Goal: Task Accomplishment & Management: Manage account settings

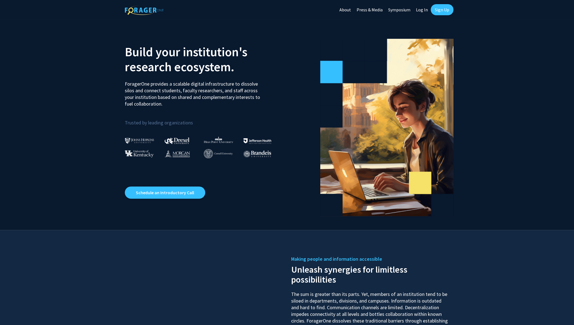
click at [422, 11] on link "Log In" at bounding box center [421, 9] width 17 height 19
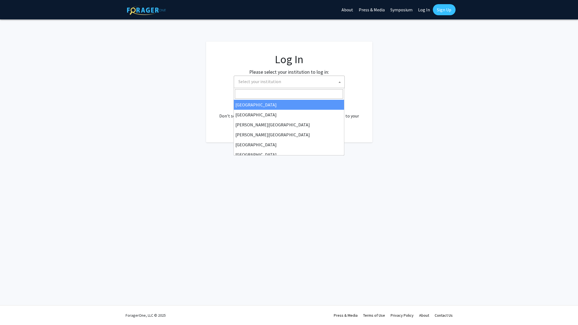
click at [318, 84] on span "Select your institution" at bounding box center [290, 81] width 108 height 11
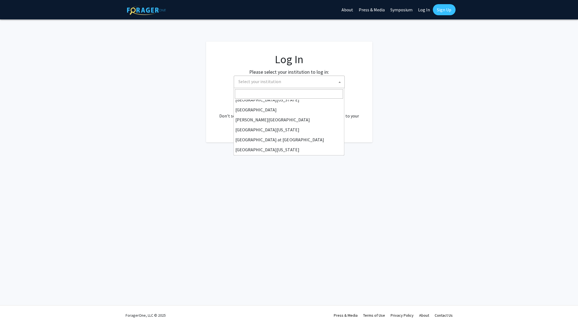
scroll to position [194, 0]
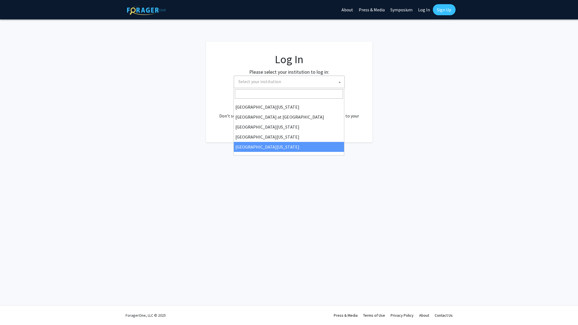
select select "33"
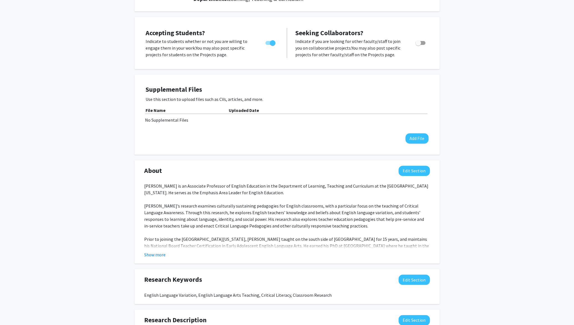
scroll to position [97, 0]
click at [156, 256] on button "Show more" at bounding box center [154, 254] width 21 height 7
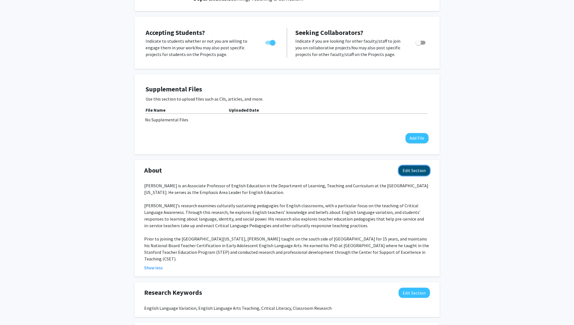
click at [418, 171] on button "Edit Section" at bounding box center [414, 171] width 31 height 10
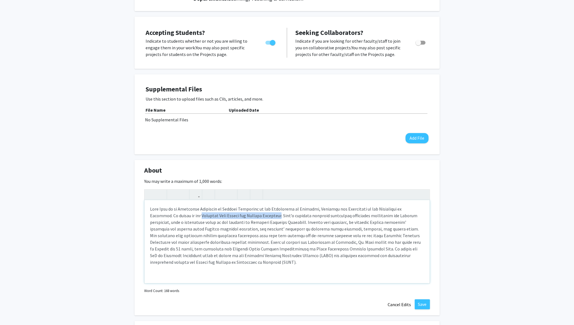
drag, startPoint x: 175, startPoint y: 216, endPoint x: 256, endPoint y: 216, distance: 81.0
click at [256, 216] on div "Note to users with screen readers: Please deactivate our accessibility plugin f…" at bounding box center [287, 241] width 285 height 83
type textarea "Mike Metz is an Associate Professor of English Education in the Department of L…"
click at [424, 305] on button "Save" at bounding box center [422, 305] width 15 height 10
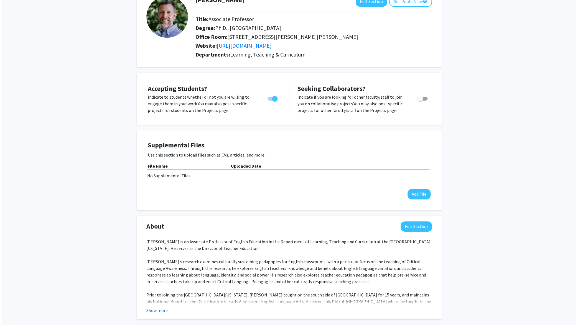
scroll to position [0, 0]
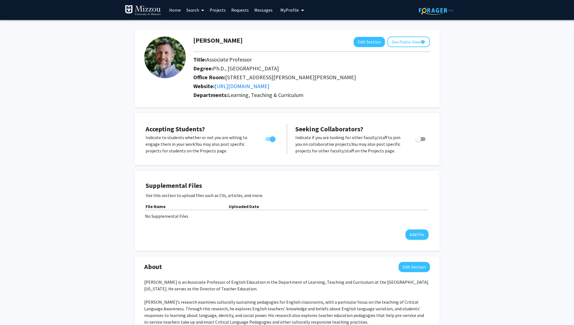
click at [218, 11] on link "Projects" at bounding box center [218, 9] width 22 height 19
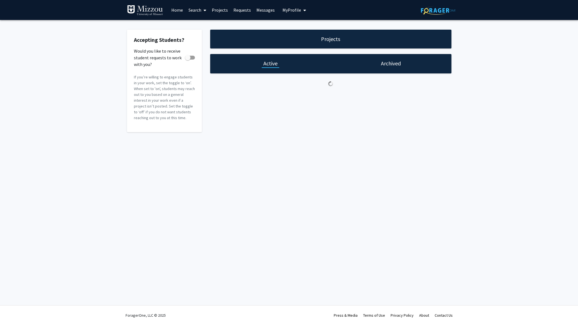
checkbox input "true"
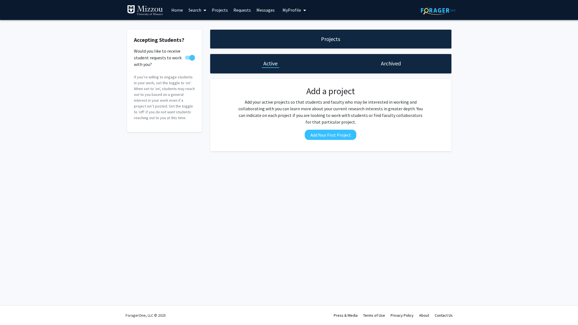
click at [242, 10] on link "Requests" at bounding box center [242, 9] width 23 height 19
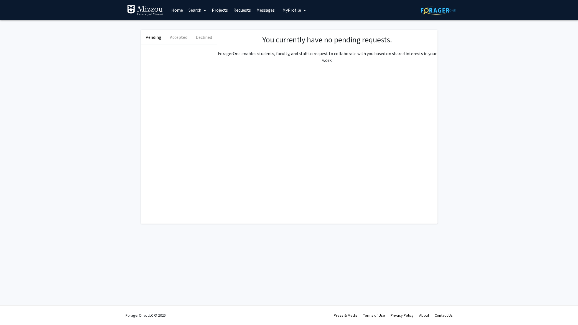
click at [268, 12] on link "Messages" at bounding box center [266, 9] width 24 height 19
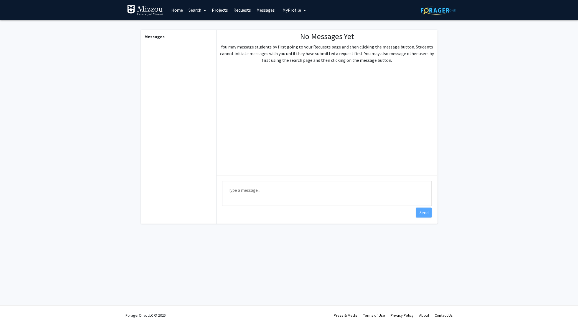
click at [292, 11] on span "My Profile" at bounding box center [292, 10] width 19 height 6
click at [199, 11] on link "Search" at bounding box center [197, 9] width 23 height 19
click at [102, 133] on fg-messaging "Messages No Messages Yet You may message students by first going to your Reques…" at bounding box center [289, 128] width 578 height 216
